Goal: Information Seeking & Learning: Learn about a topic

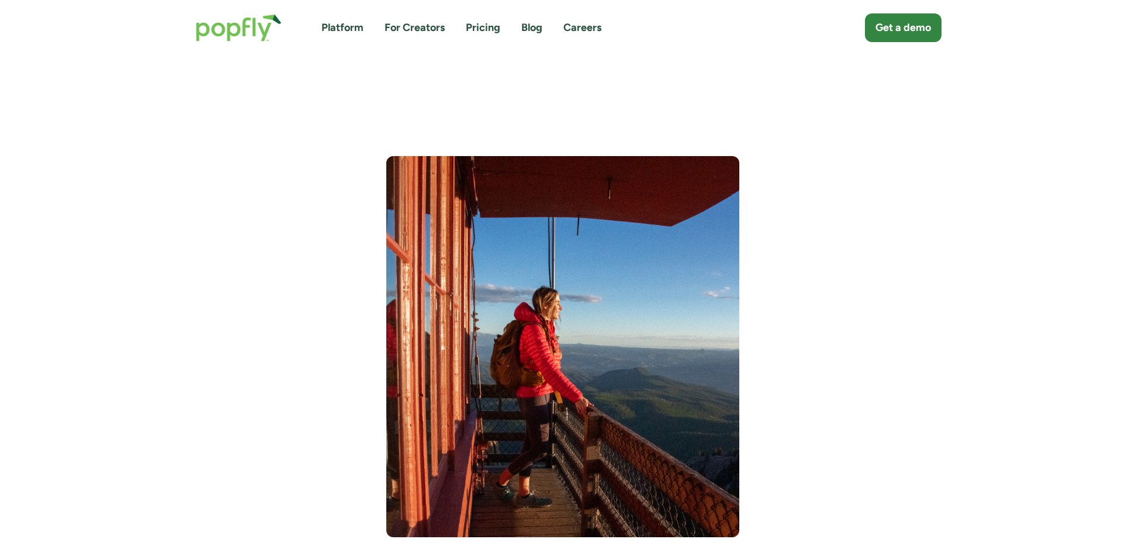
click at [247, 39] on img "home" at bounding box center [238, 27] width 109 height 51
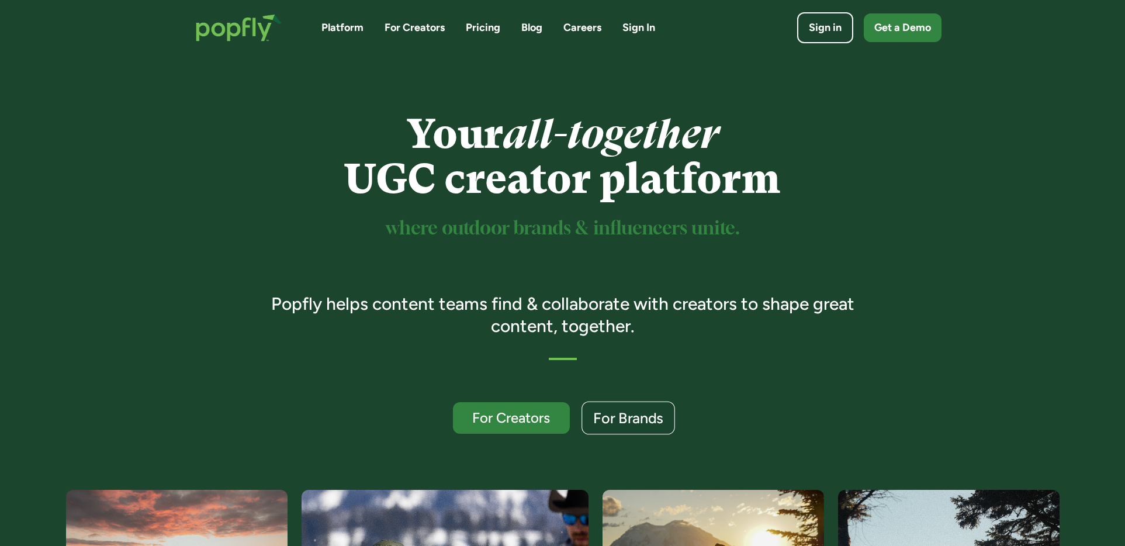
click at [634, 419] on div "For Brands" at bounding box center [628, 418] width 70 height 15
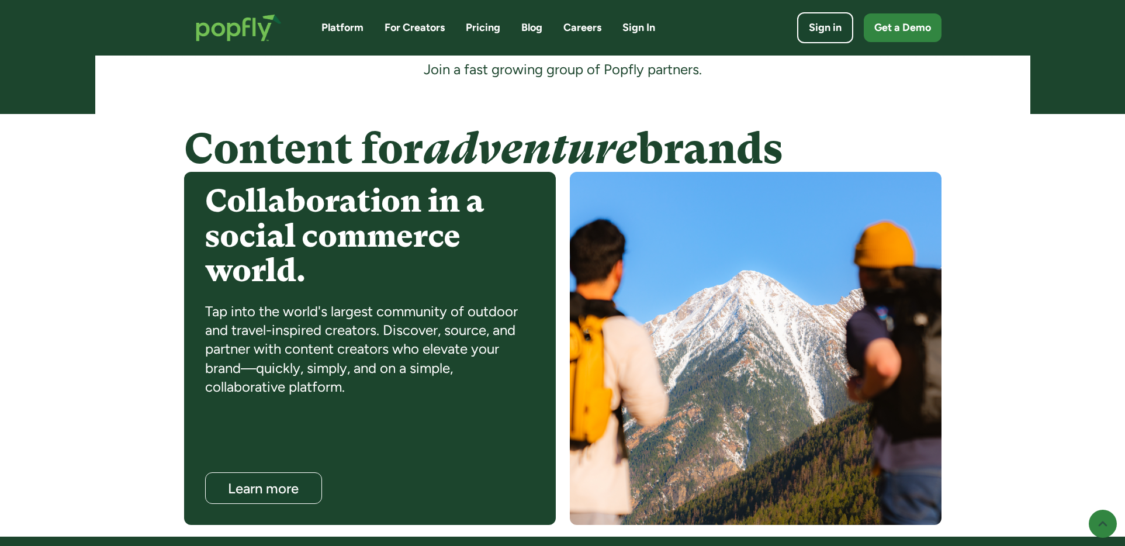
scroll to position [870, 0]
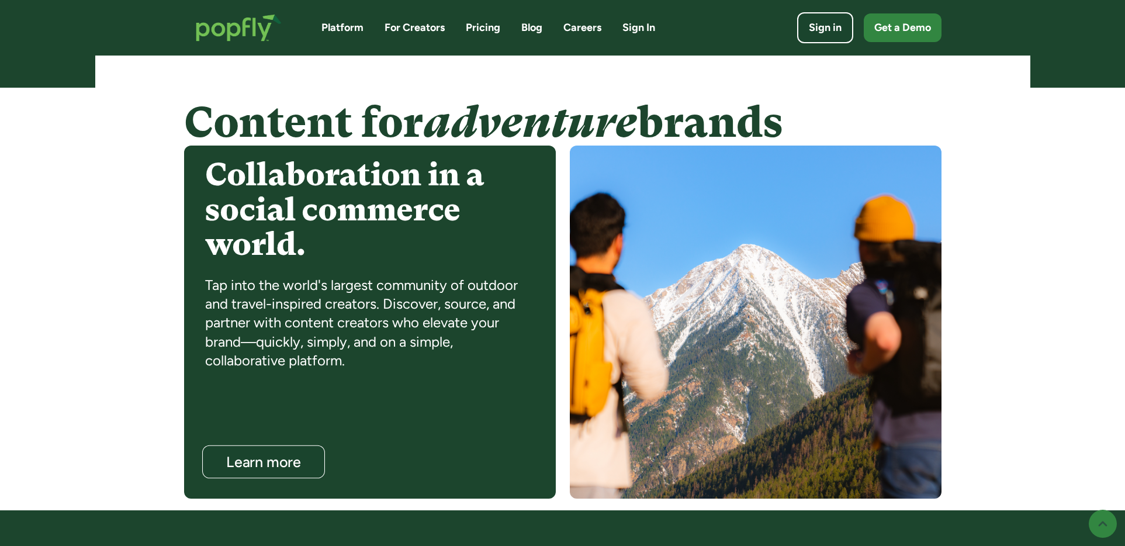
click at [242, 462] on div "Learn more" at bounding box center [262, 462] width 99 height 15
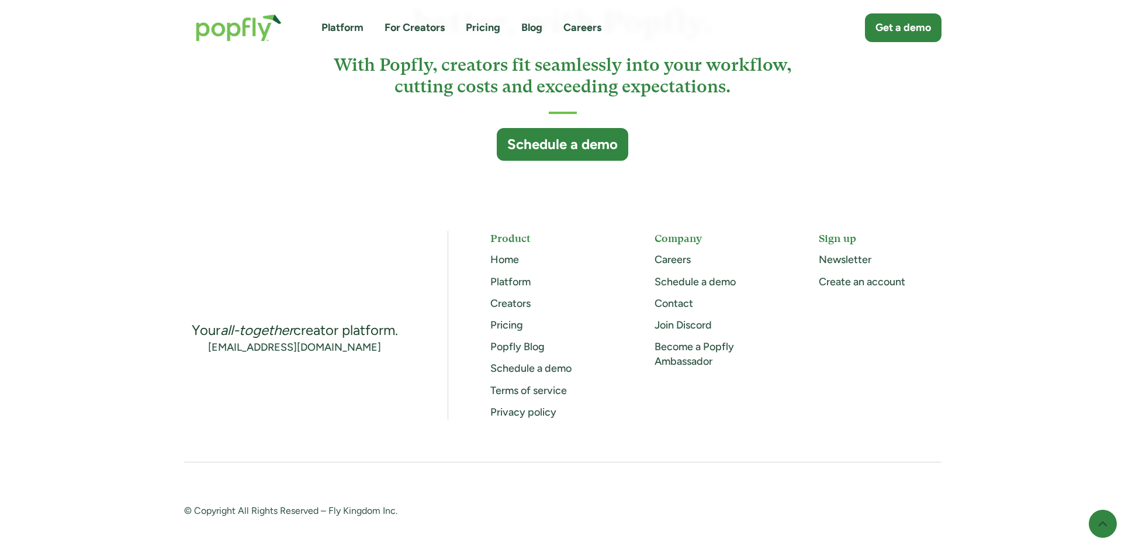
scroll to position [3136, 0]
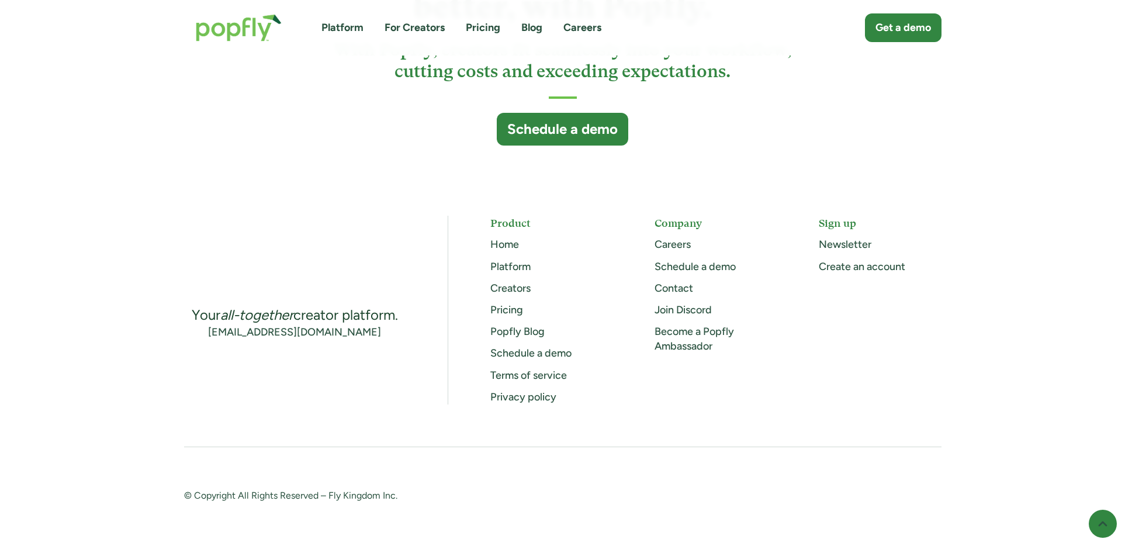
click at [518, 328] on link "Popfly Blog" at bounding box center [517, 331] width 54 height 13
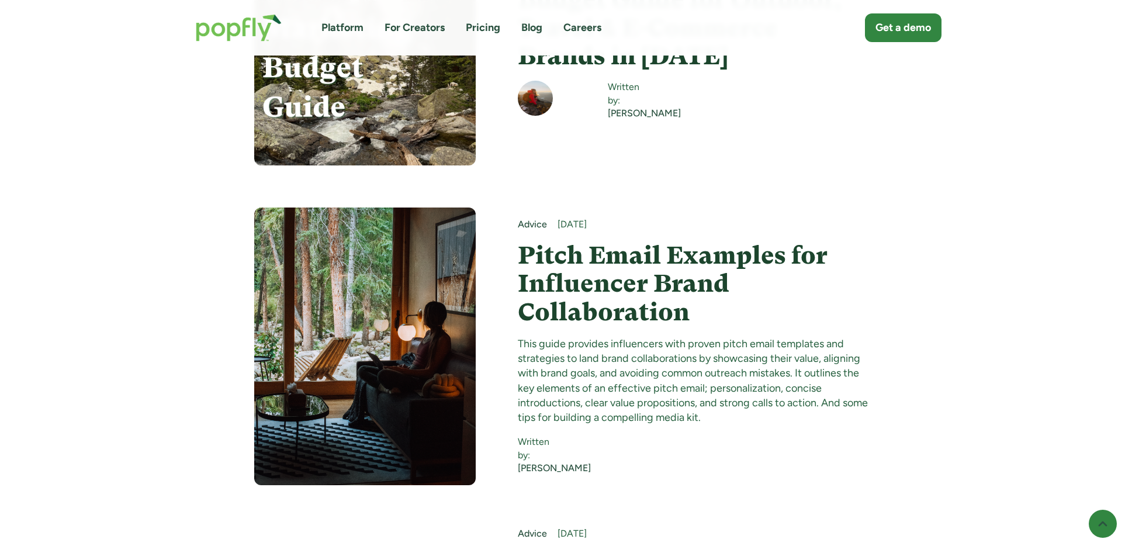
scroll to position [3486, 0]
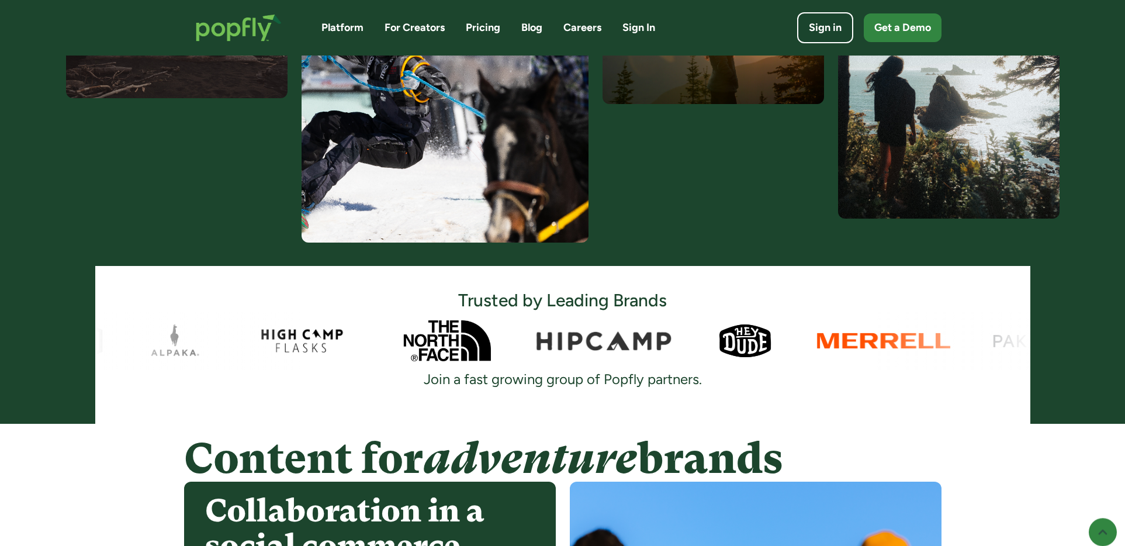
scroll to position [656, 0]
